Goal: Task Accomplishment & Management: Manage account settings

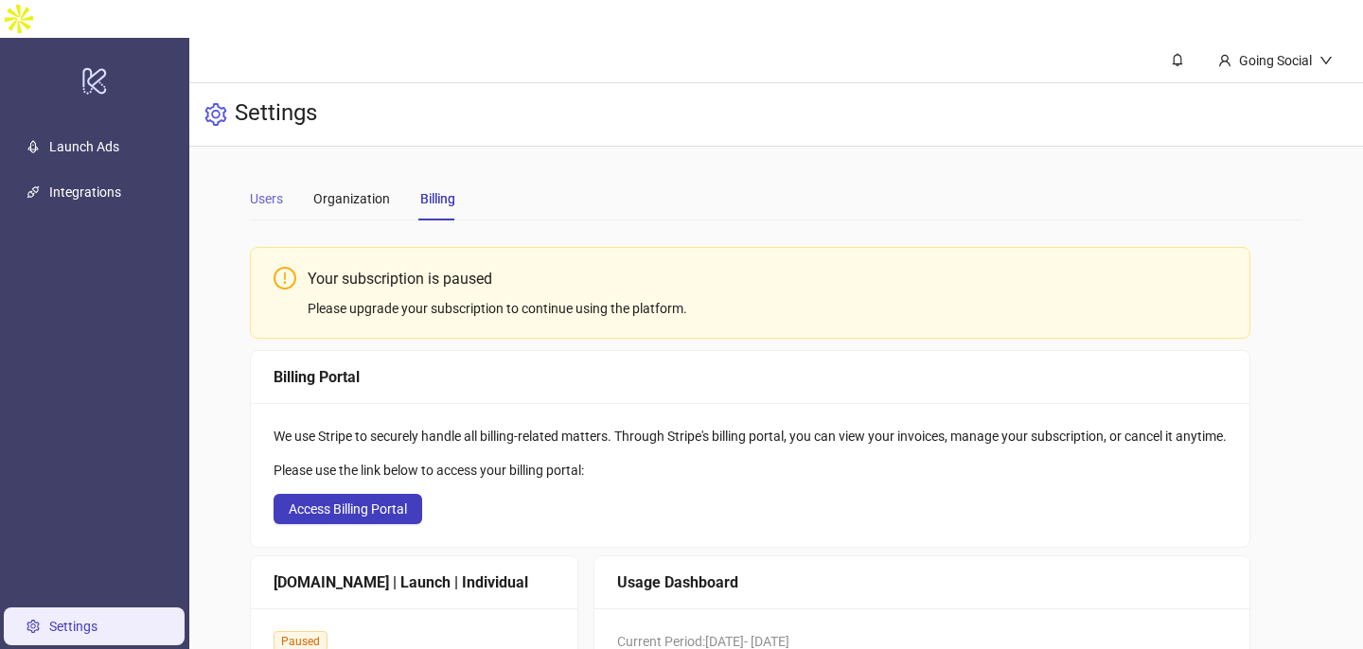
click at [260, 177] on div "Users" at bounding box center [266, 199] width 33 height 44
